Goal: Information Seeking & Learning: Learn about a topic

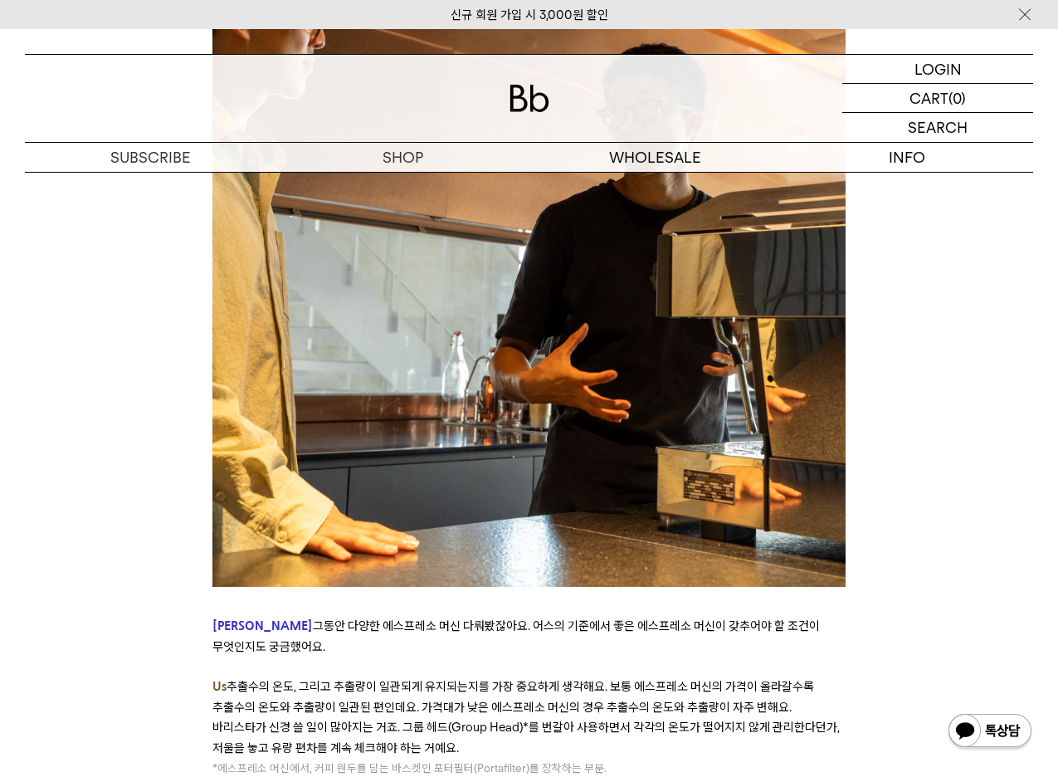
scroll to position [5063, 0]
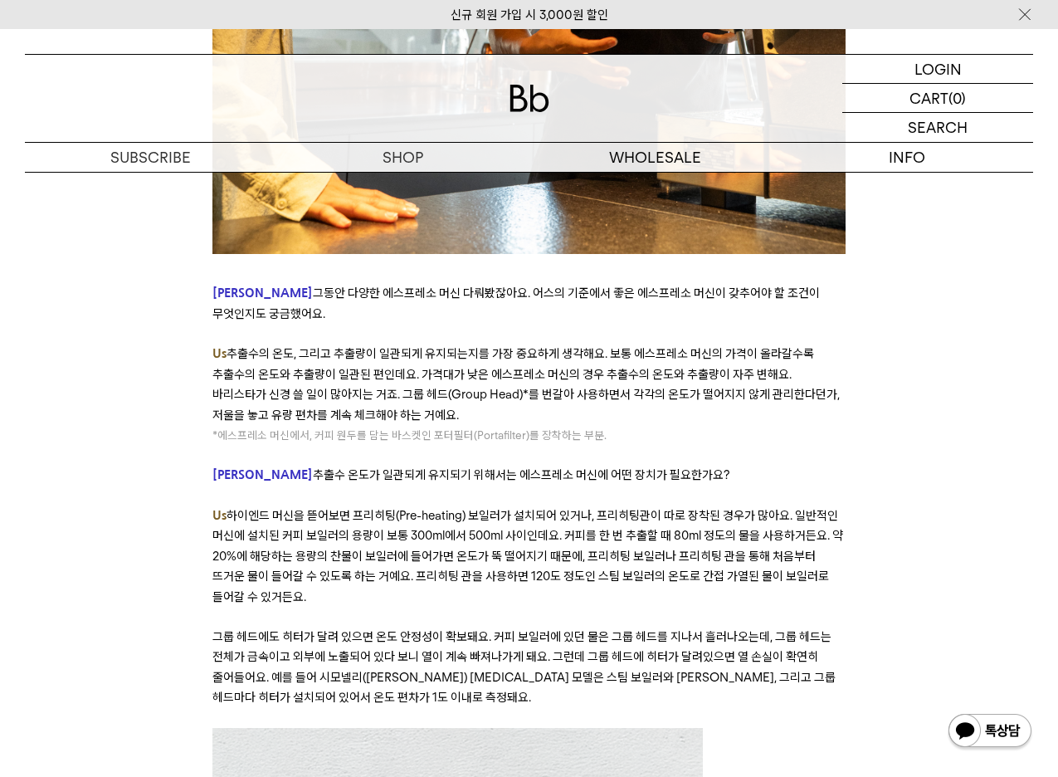
drag, startPoint x: 320, startPoint y: 315, endPoint x: 410, endPoint y: 403, distance: 125.0
click at [410, 403] on div "﻿ 좋은 커피란 무엇일까요? ‘좋음’에 대한 기준은 취향에 관한 것이기도 하지만, 객관적으로 무엇이 더 나은지에 대한 것이기도 합니다. 오랫동…" at bounding box center [528, 362] width 633 height 9980
click at [407, 398] on p "Us 추출수의 온도, 그리고 추출량이 일관되게 유지되는지를 가장 중요하게 생각해요. 보통 에스프레소 머신의 가격이 올라갈수록 추출수의 온도와 …" at bounding box center [528, 384] width 633 height 81
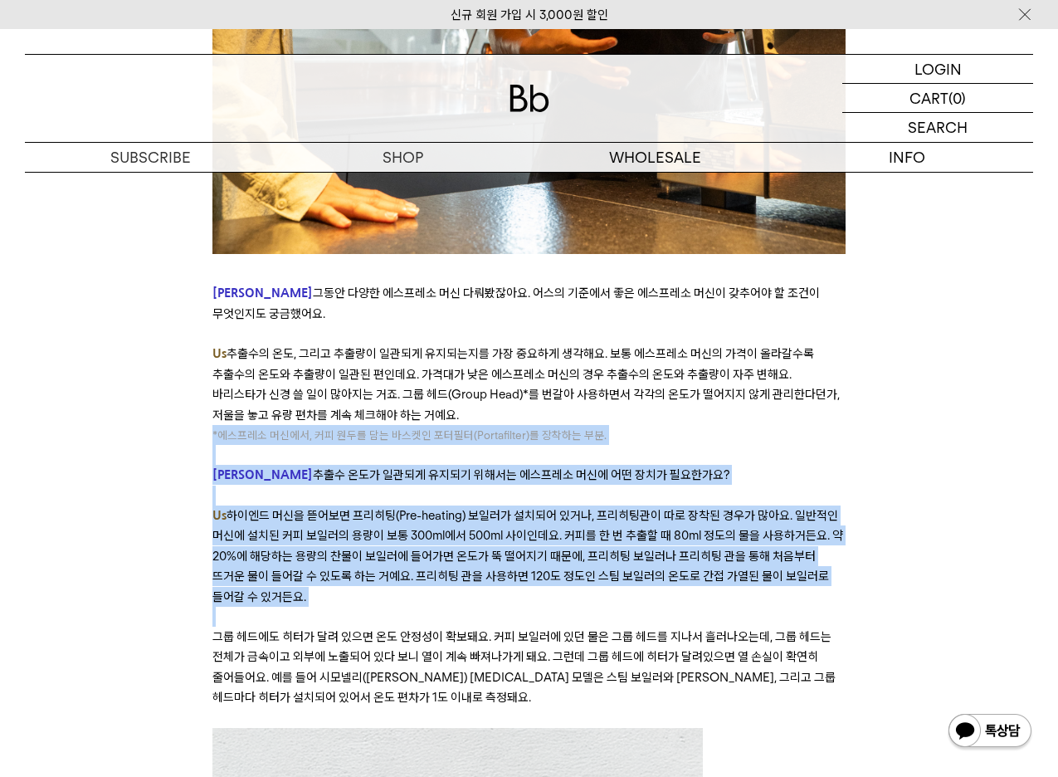
drag, startPoint x: 390, startPoint y: 399, endPoint x: 415, endPoint y: 573, distance: 175.3
click at [413, 592] on div "﻿ 좋은 커피란 무엇일까요? ‘좋음’에 대한 기준은 취향에 관한 것이기도 하지만, 객관적으로 무엇이 더 나은지에 대한 것이기도 합니다. 오랫동…" at bounding box center [528, 362] width 633 height 9980
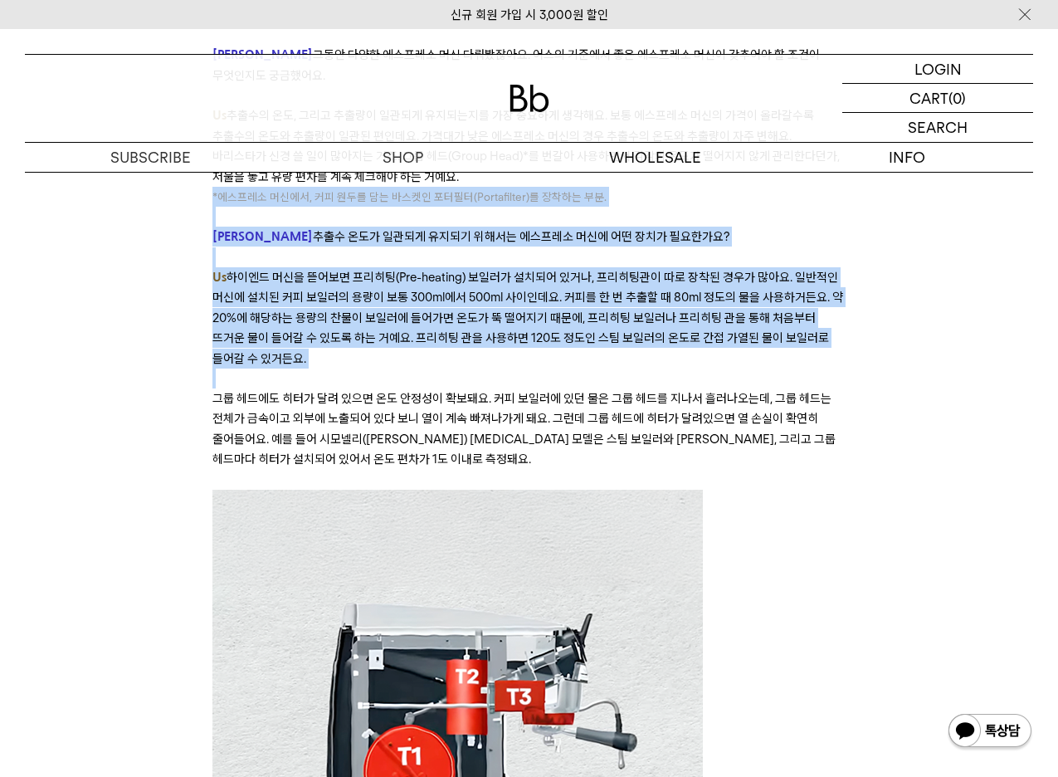
scroll to position [5312, 0]
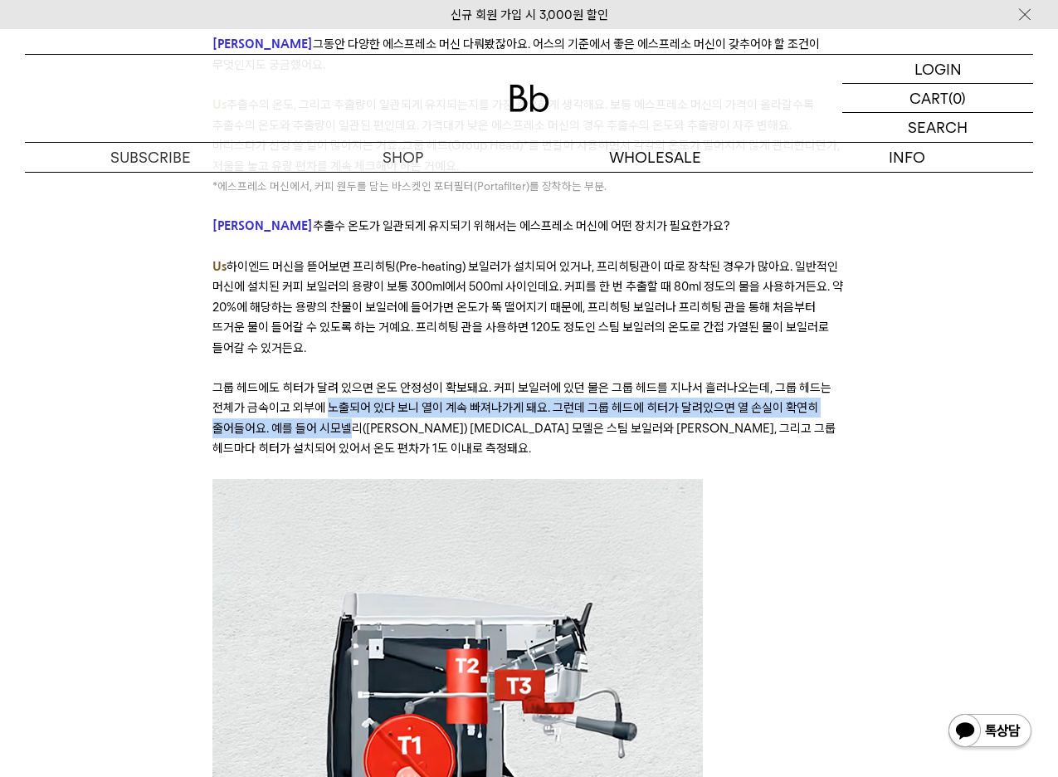
drag, startPoint x: 330, startPoint y: 395, endPoint x: 344, endPoint y: 408, distance: 19.4
click at [344, 408] on p "그룹 헤드에도 히터가 달려 있으면 온도 안정성이 확보돼요. 커피 보일러에 있던 물은 그룹 헤드를 지나서 흘러나오는데, 그룹 헤드는 전체가 금속…" at bounding box center [528, 418] width 633 height 81
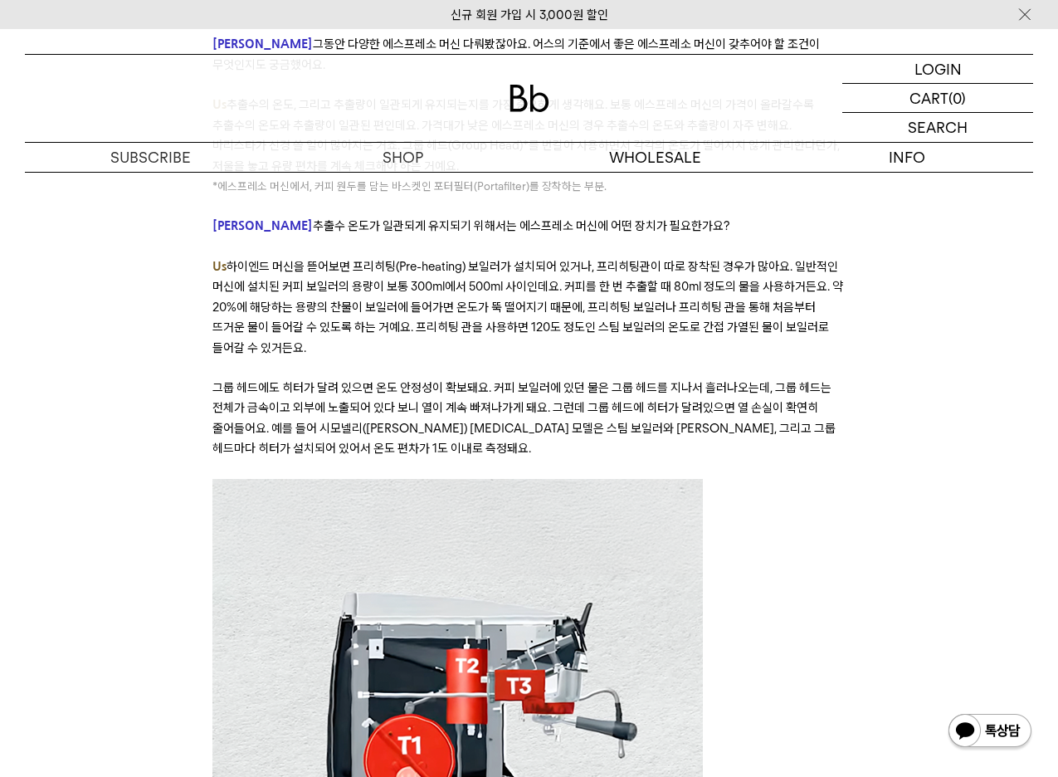
click at [353, 380] on span "그룹 헤드에도 히터가 달려 있으면 온도 안정성이 확보돼요. 커피 보일러에 있던 물은 그룹 헤드를 지나서 흘러나오는데, 그룹 헤드는 전체가 금속…" at bounding box center [523, 418] width 623 height 76
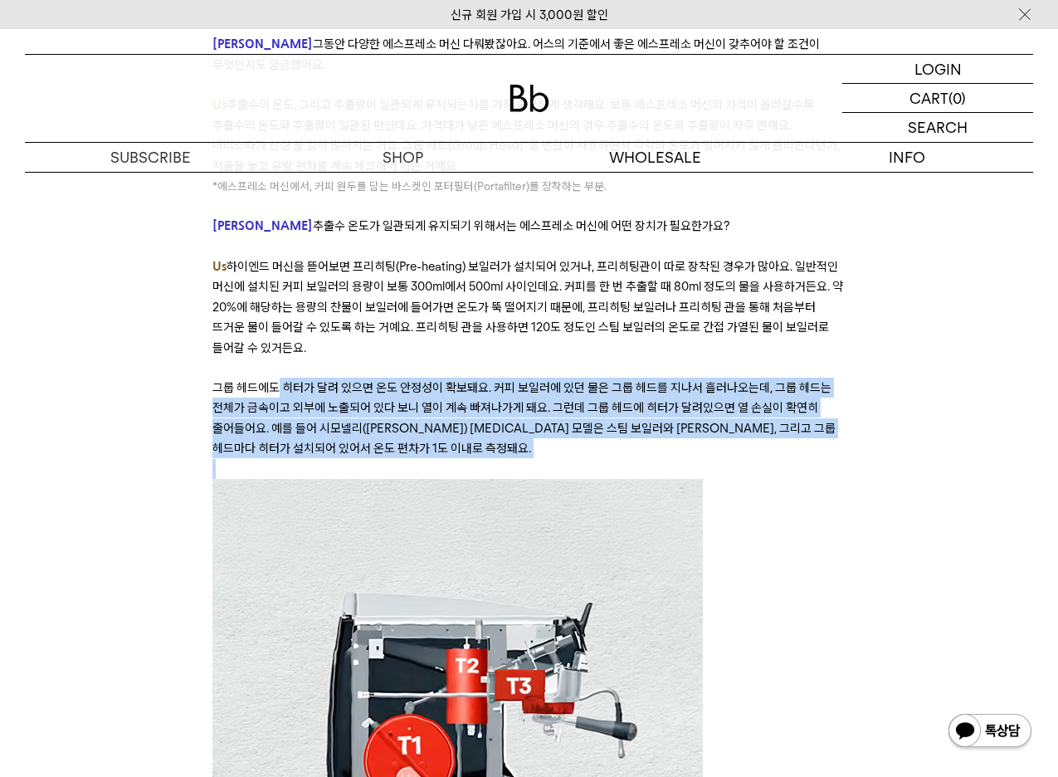
drag, startPoint x: 276, startPoint y: 363, endPoint x: 418, endPoint y: 444, distance: 162.9
click at [421, 442] on div "﻿ 좋은 커피란 무엇일까요? ‘좋음’에 대한 기준은 취향에 관한 것이기도 하지만, 객관적으로 무엇이 더 나은지에 대한 것이기도 합니다. 오랫동…" at bounding box center [528, 113] width 633 height 9980
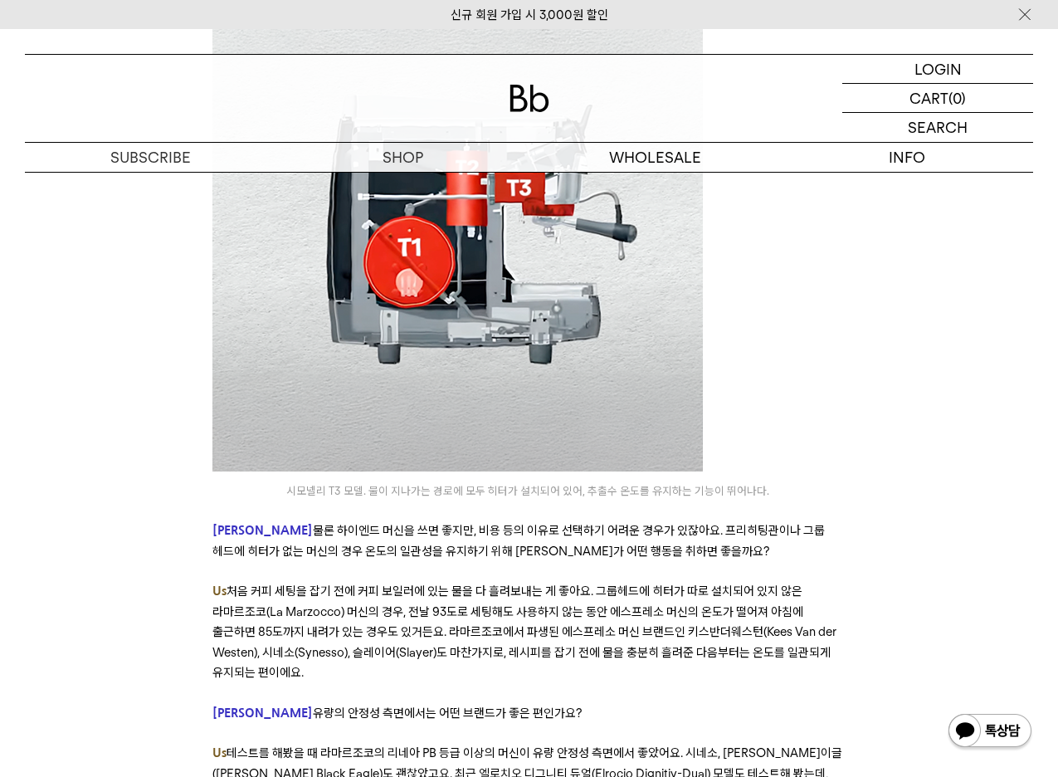
scroll to position [5893, 0]
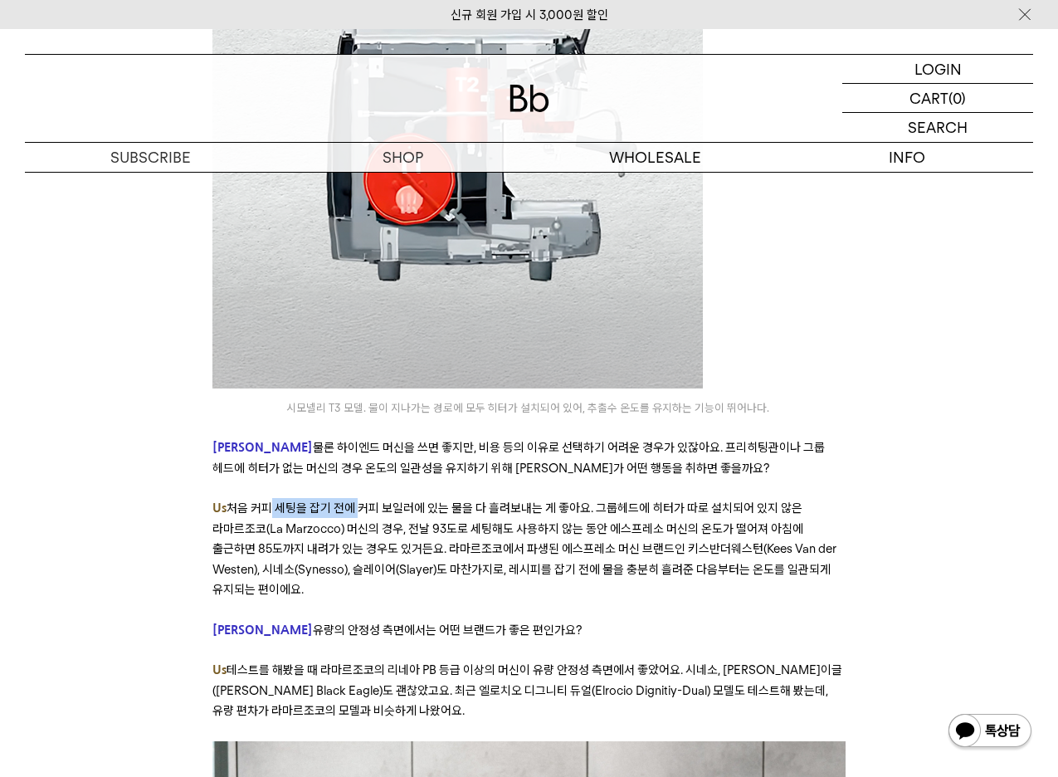
drag, startPoint x: 259, startPoint y: 486, endPoint x: 357, endPoint y: 497, distance: 98.6
click at [357, 498] on p "Us 처음 커피 세팅을 잡기 전에 커피 보일러에 있는 물을 다 흘려보내는 게 좋아요. 그룹헤드에 히터가 따로 설치되어 있지 않은 라마르조코(L…" at bounding box center [528, 548] width 633 height 101
drag, startPoint x: 355, startPoint y: 492, endPoint x: 396, endPoint y: 574, distance: 90.9
click at [396, 574] on p "Us 처음 커피 세팅을 잡기 전에 커피 보일러에 있는 물을 다 흘려보내는 게 좋아요. 그룹헤드에 히터가 따로 설치되어 있지 않은 라마르조코(L…" at bounding box center [528, 548] width 633 height 101
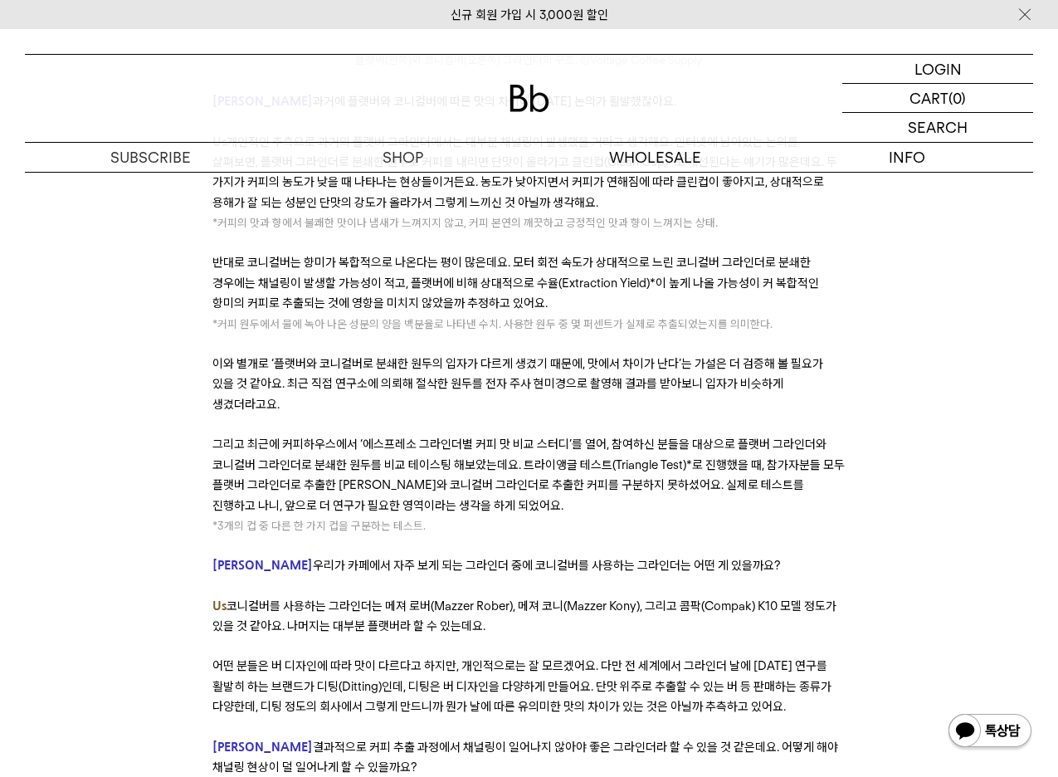
scroll to position [8301, 0]
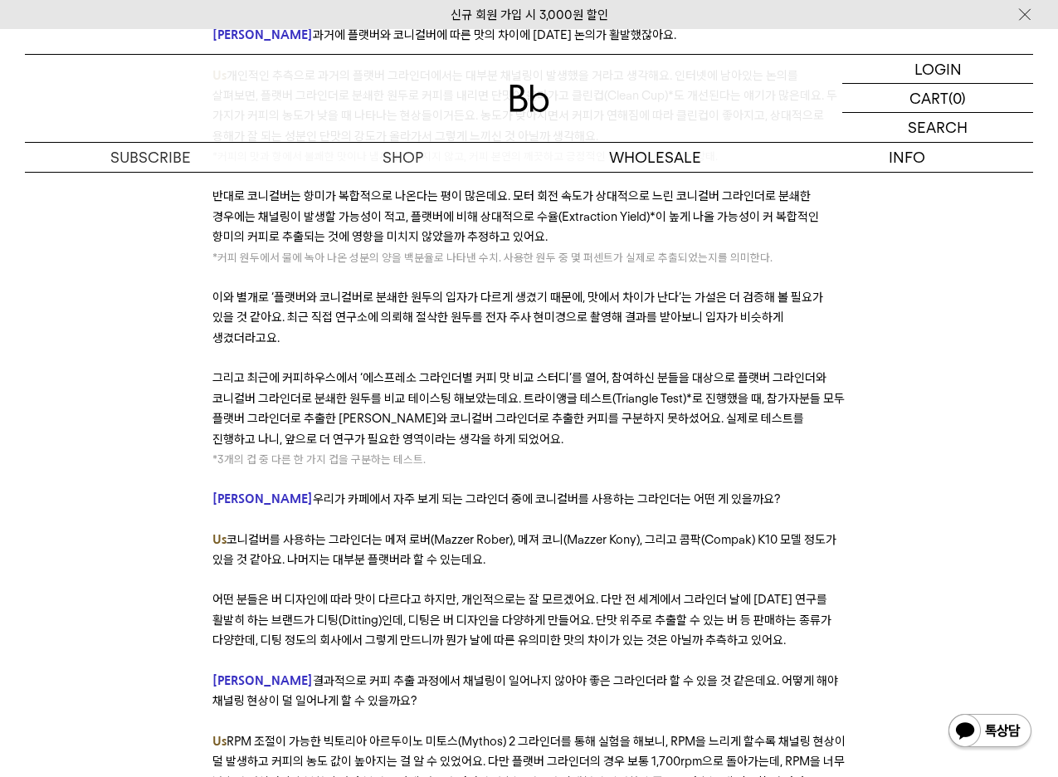
drag, startPoint x: 163, startPoint y: 425, endPoint x: 46, endPoint y: 421, distance: 117.1
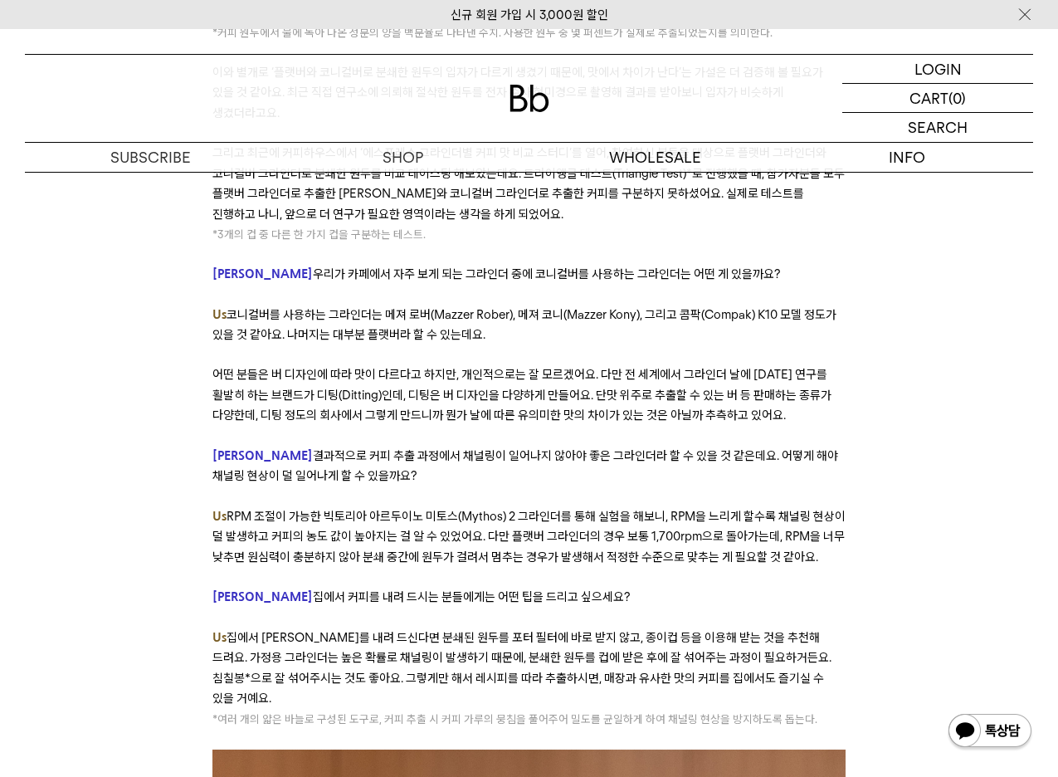
scroll to position [8550, 0]
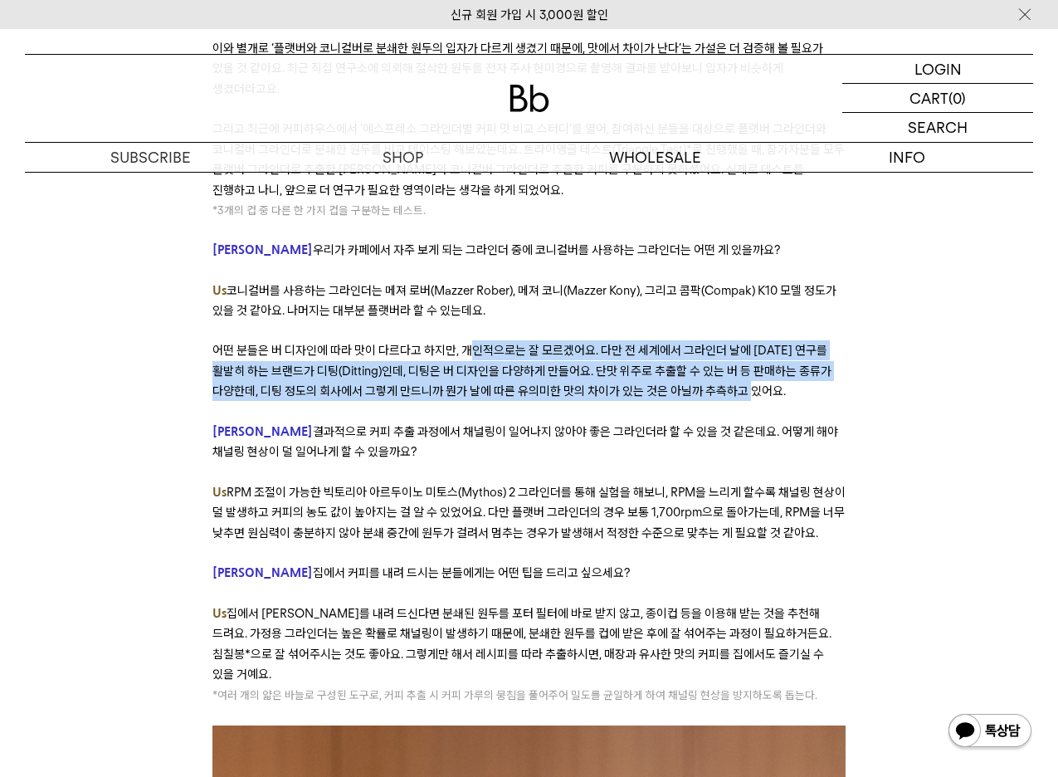
drag, startPoint x: 471, startPoint y: 310, endPoint x: 748, endPoint y: 359, distance: 280.9
click at [748, 359] on p "어떤 분들은 버 디자인에 따라 맛이 다르다고 하지만, 개인적으로는 잘 모르겠어요. 다만 전 세계에서 그라인더 날에 대한 연구를 활발히 하는 브…" at bounding box center [528, 370] width 633 height 61
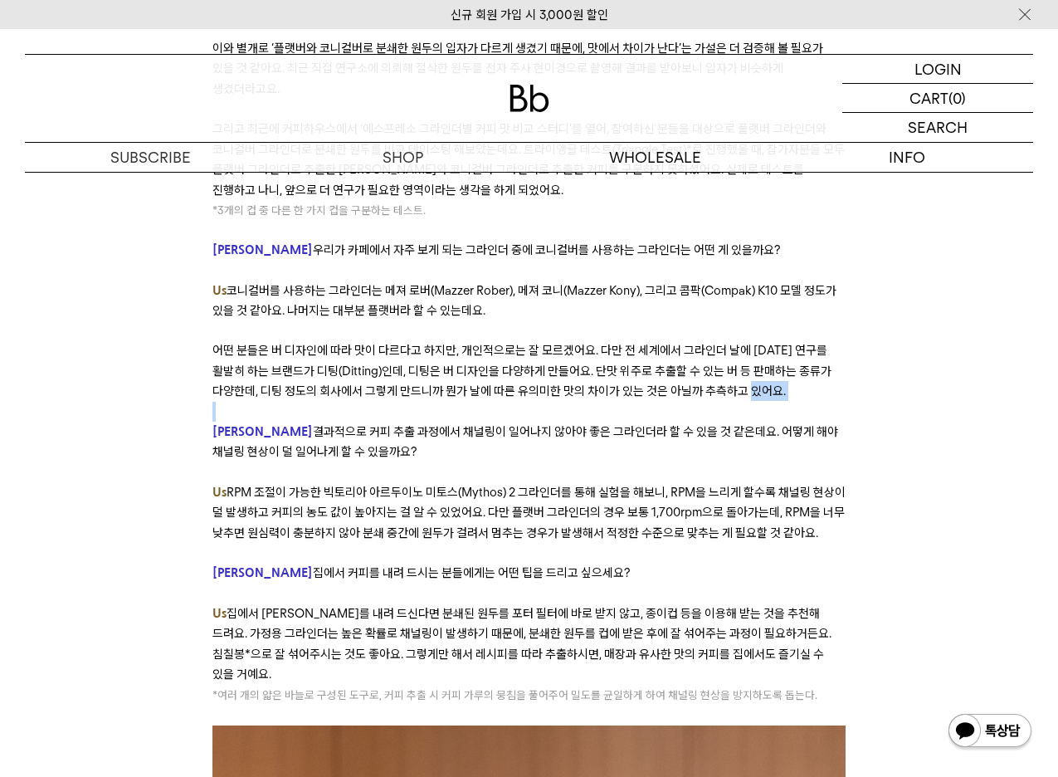
drag, startPoint x: 745, startPoint y: 357, endPoint x: 300, endPoint y: 373, distance: 444.4
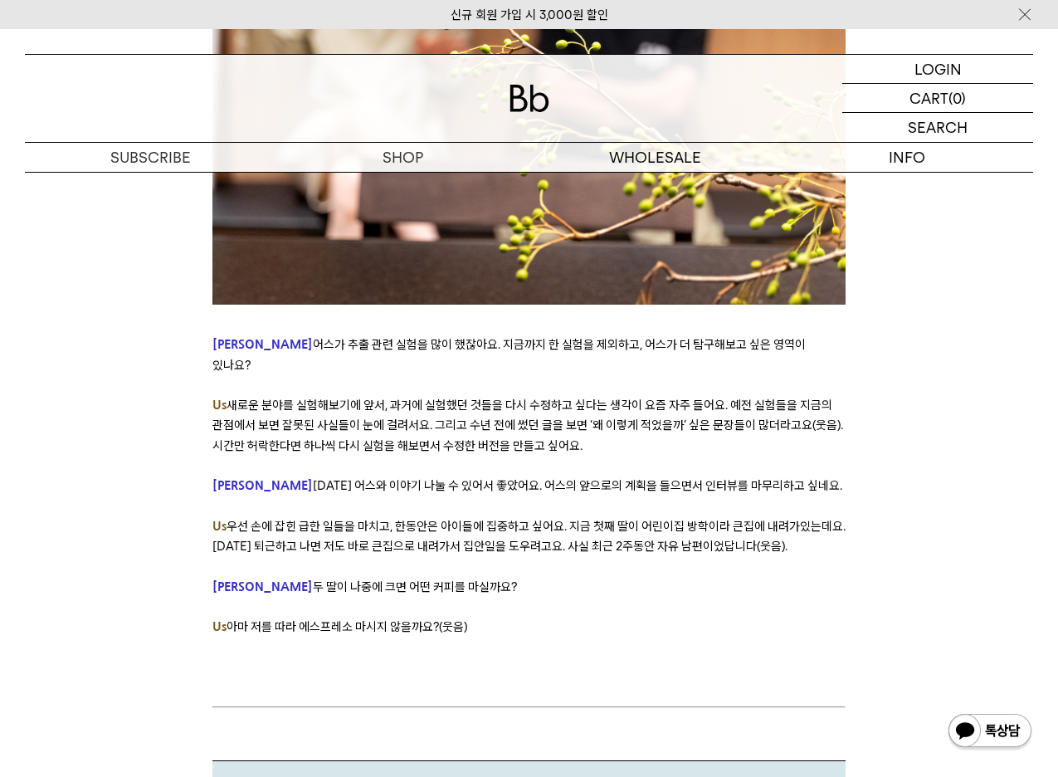
scroll to position [9629, 0]
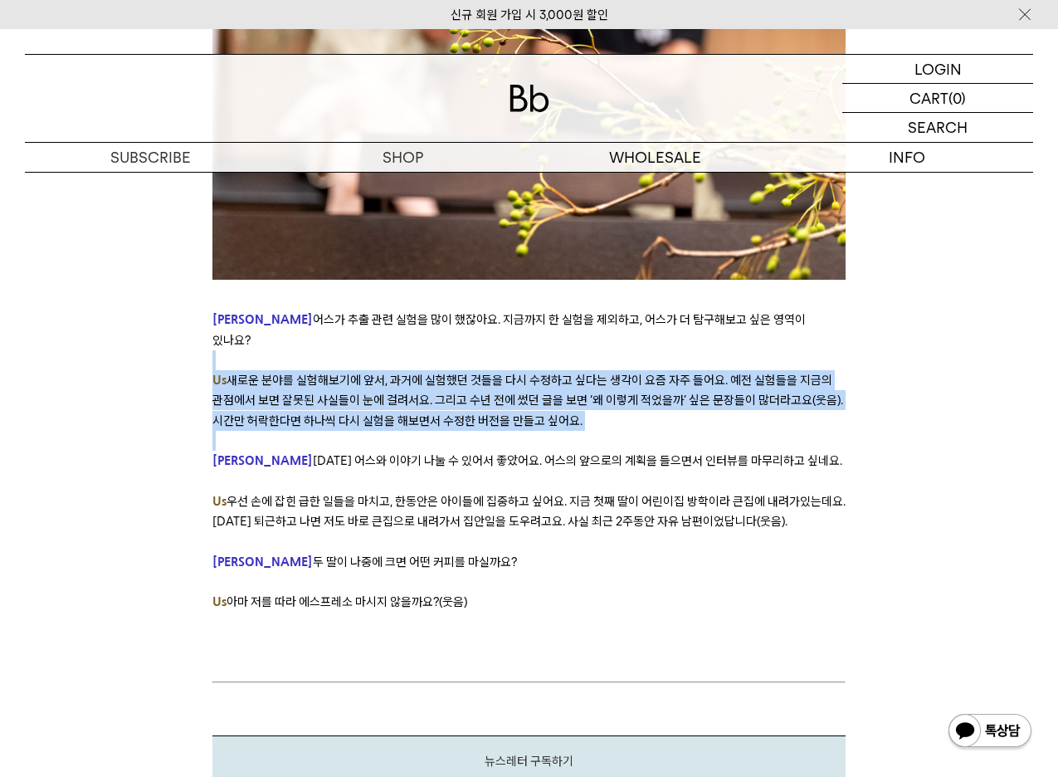
drag, startPoint x: 226, startPoint y: 280, endPoint x: 527, endPoint y: 350, distance: 309.5
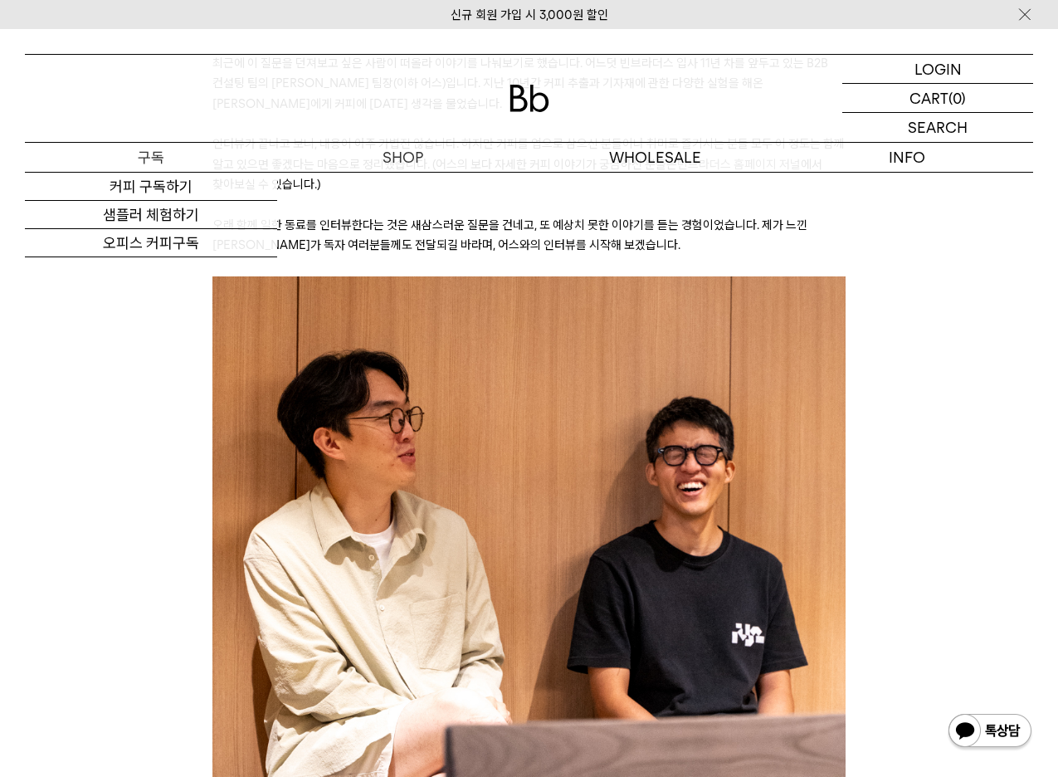
scroll to position [0, 0]
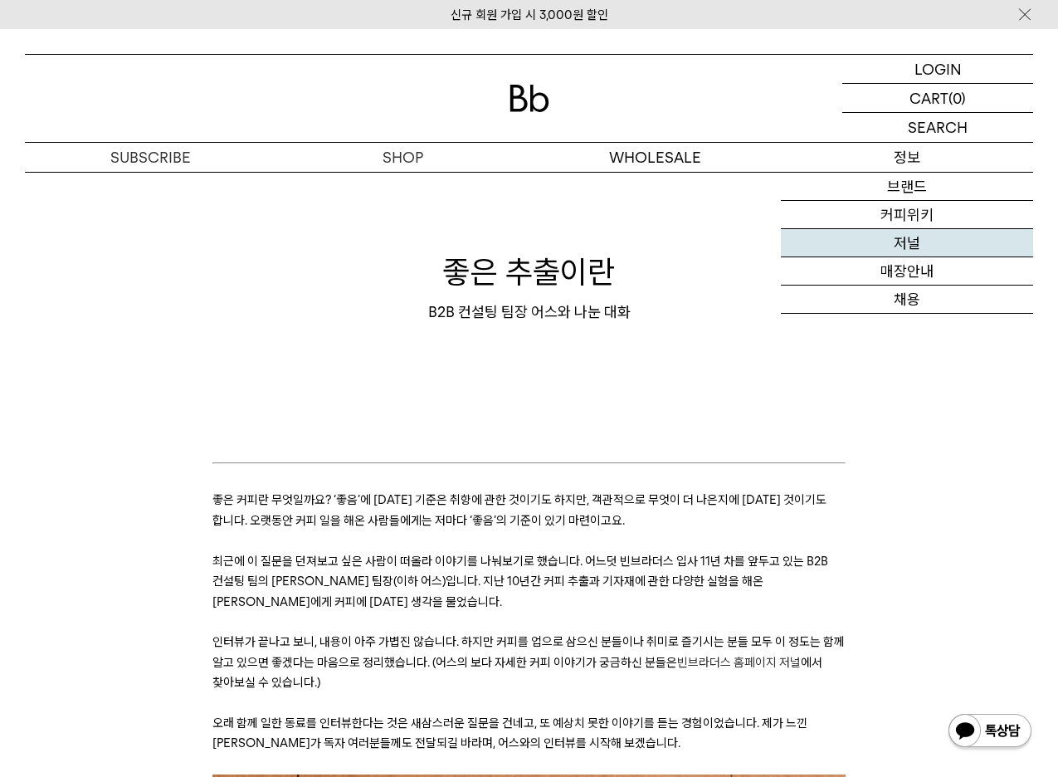
click at [978, 231] on link "저널" at bounding box center [907, 243] width 252 height 28
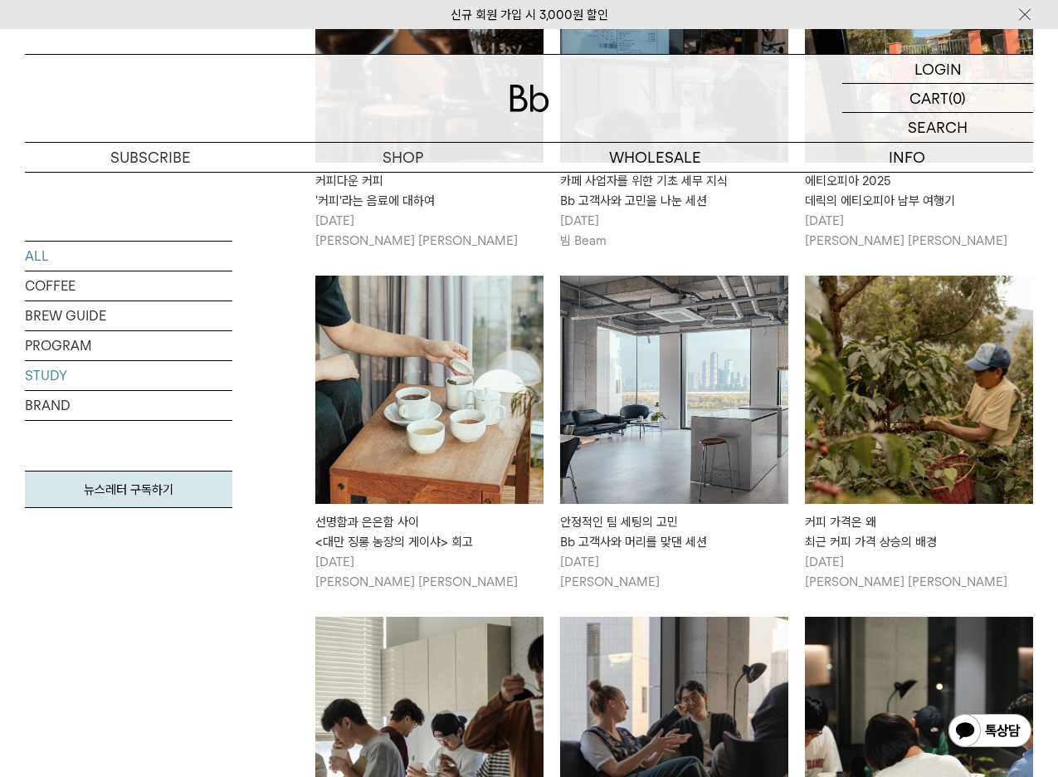
scroll to position [1660, 0]
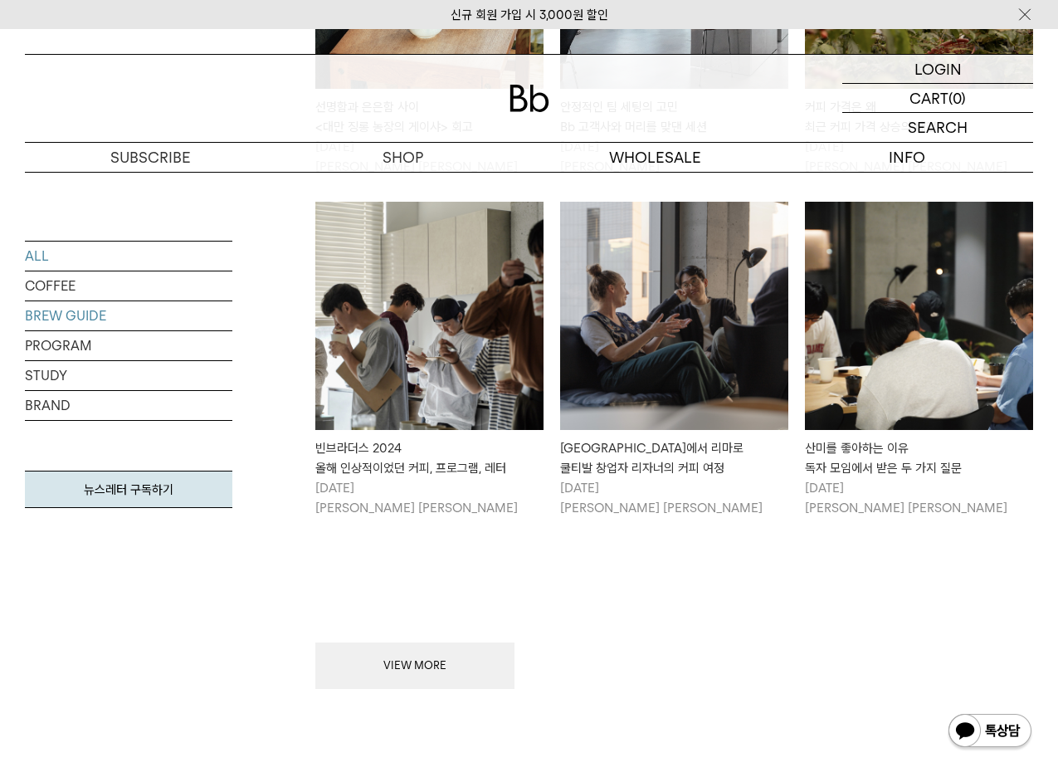
click at [81, 326] on link "BREW GUIDE" at bounding box center [129, 315] width 208 height 29
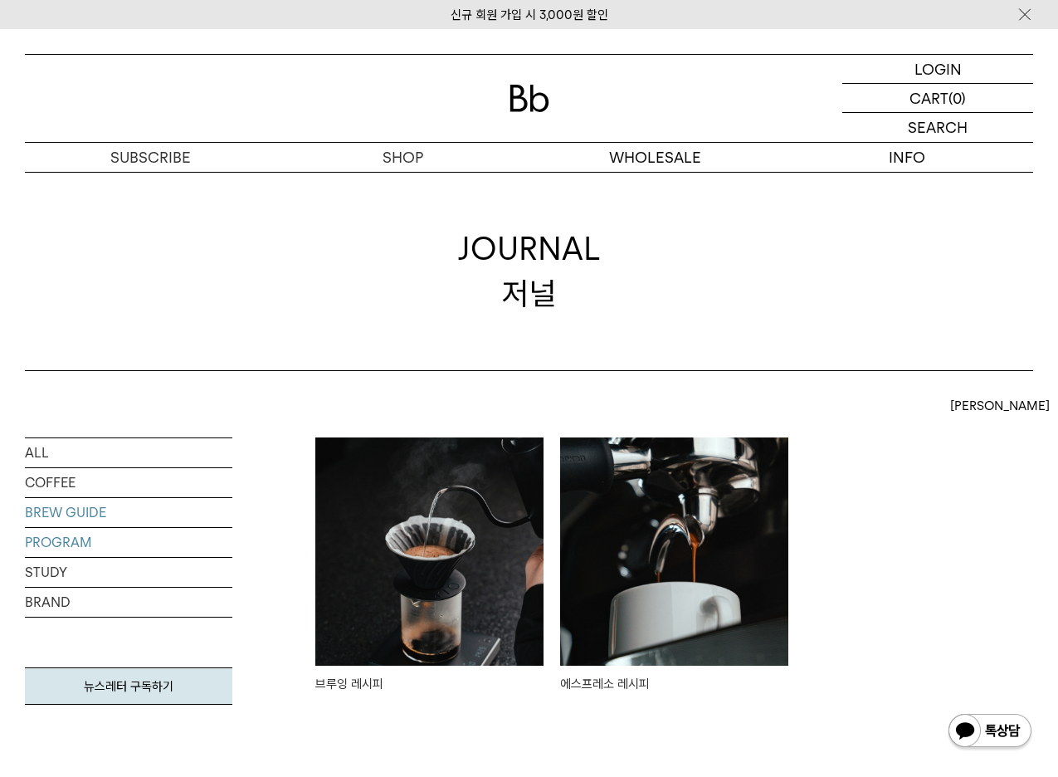
click at [104, 538] on link "PROGRAM" at bounding box center [129, 542] width 208 height 29
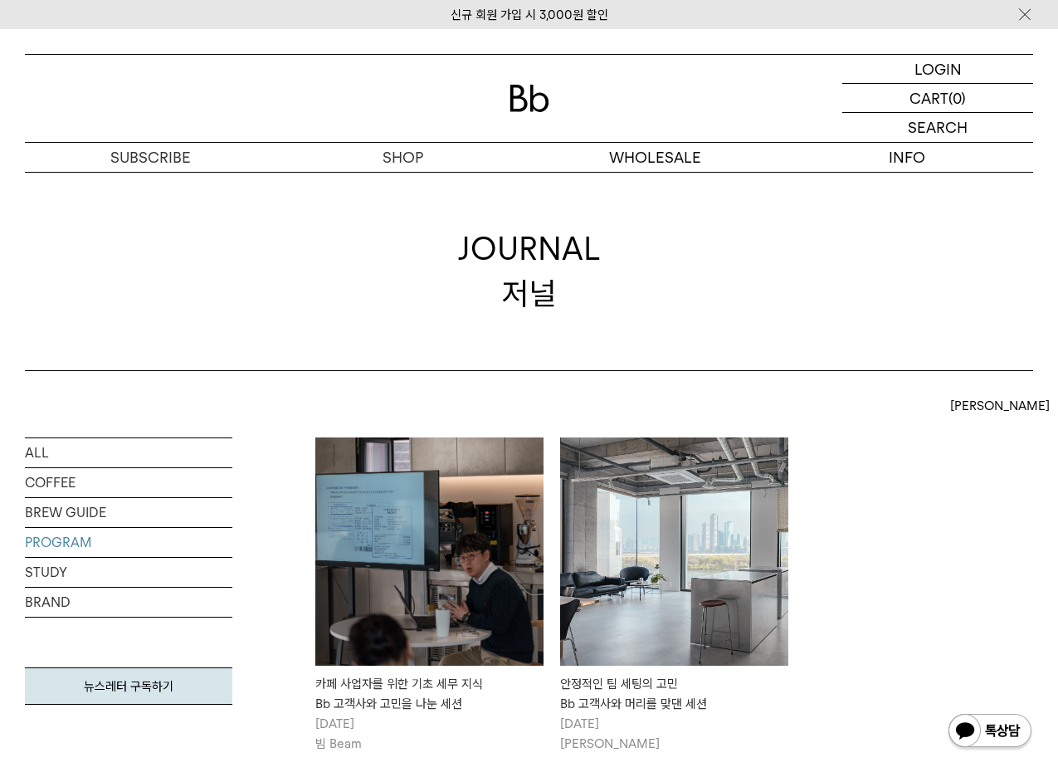
click at [443, 596] on img at bounding box center [429, 551] width 228 height 228
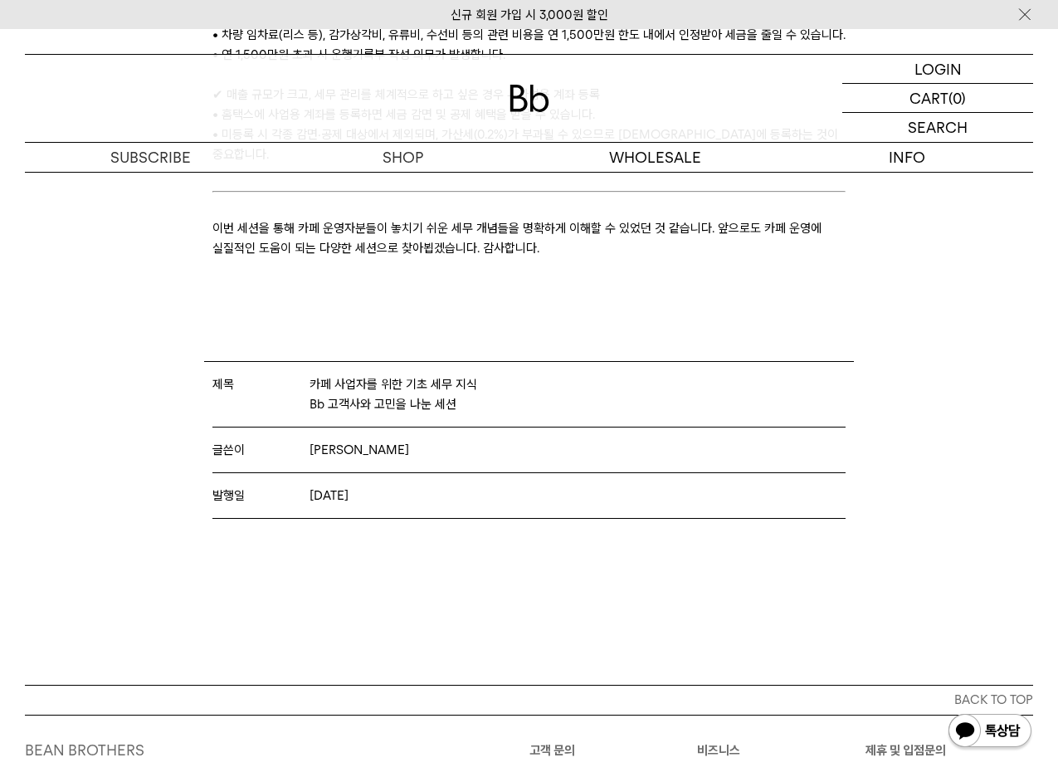
scroll to position [2905, 0]
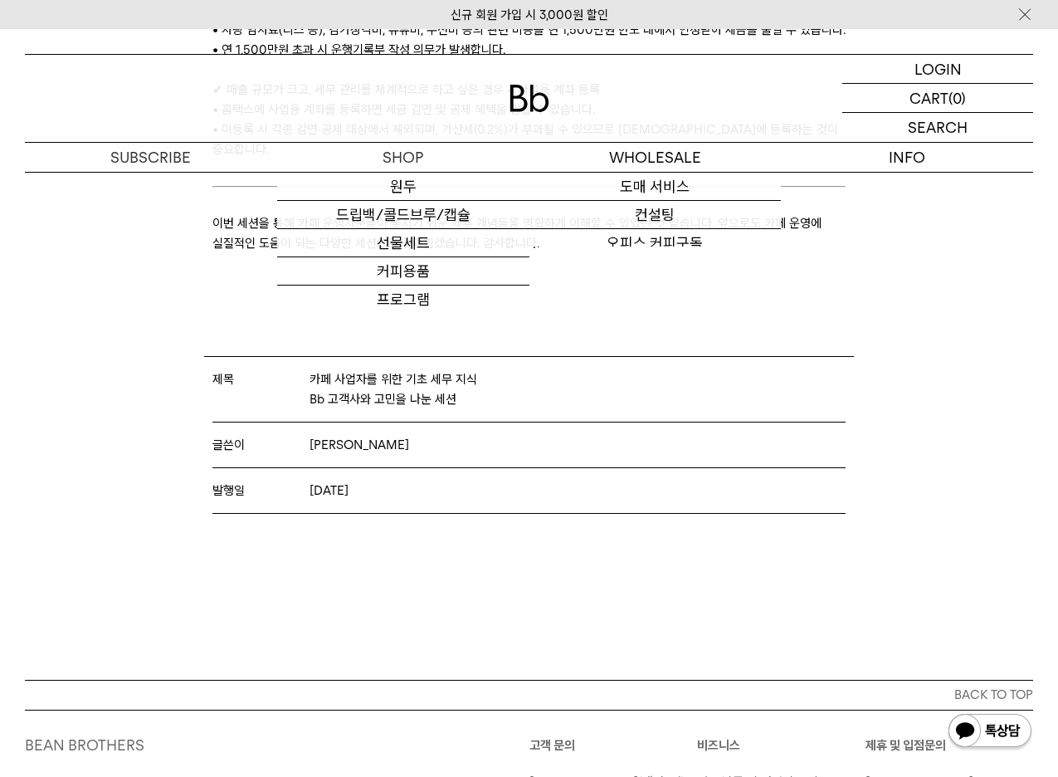
click at [535, 99] on img at bounding box center [530, 98] width 40 height 27
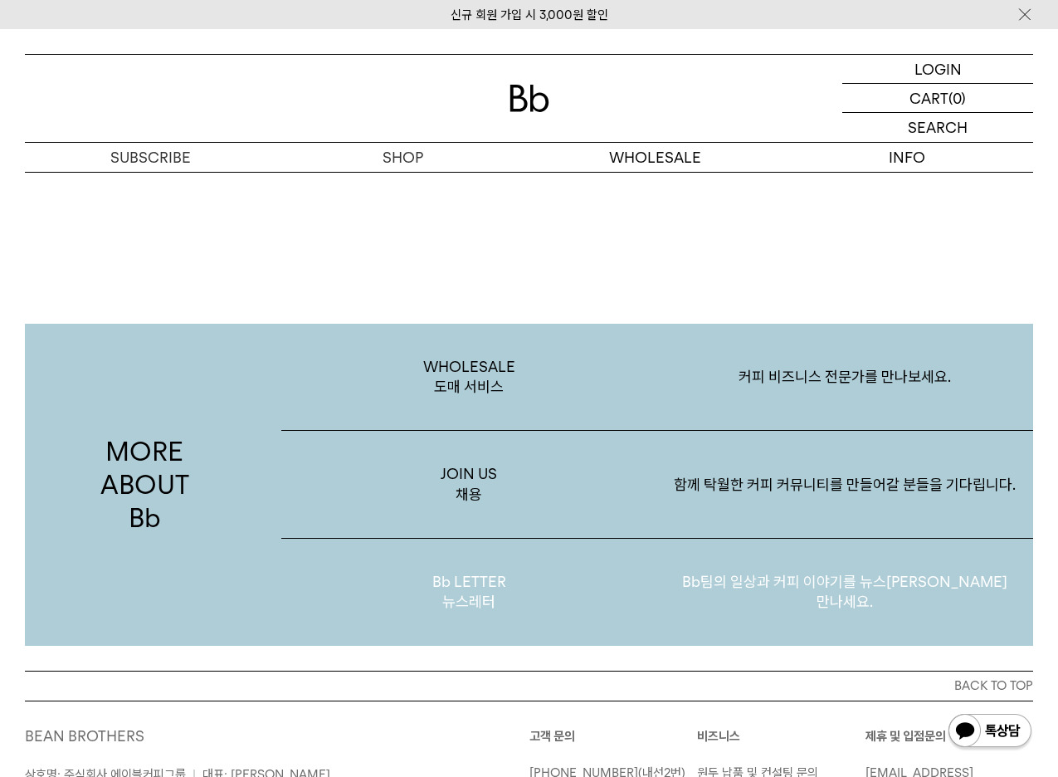
scroll to position [3098, 0]
